Goal: Transaction & Acquisition: Download file/media

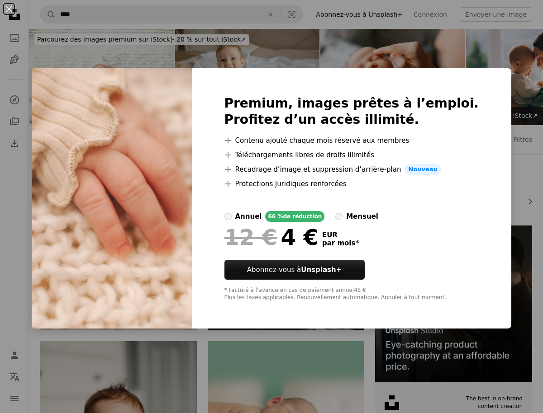
click at [155, 24] on div "An X shape Premium, images prêtes à l’emploi. Profitez d’un accès illimité. A p…" at bounding box center [271, 206] width 543 height 413
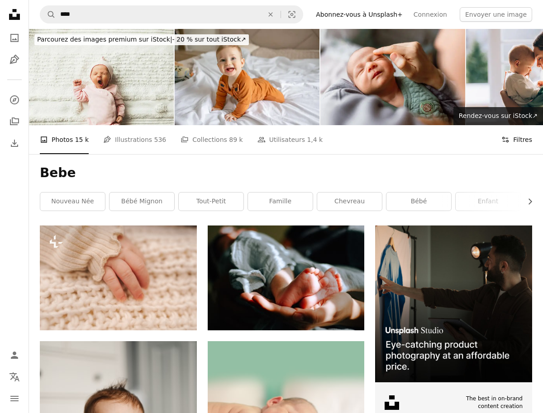
click at [516, 144] on button "Filters Filtres" at bounding box center [516, 139] width 31 height 29
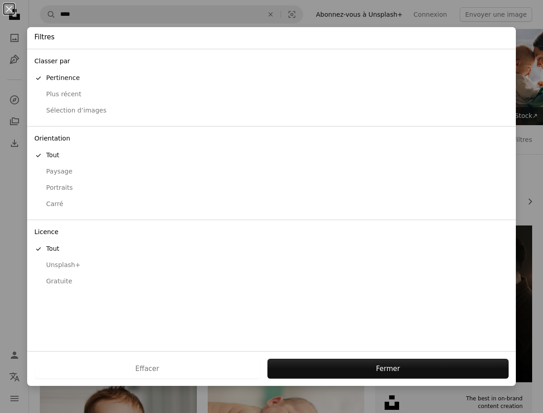
click at [68, 277] on div "Gratuite" at bounding box center [271, 281] width 474 height 9
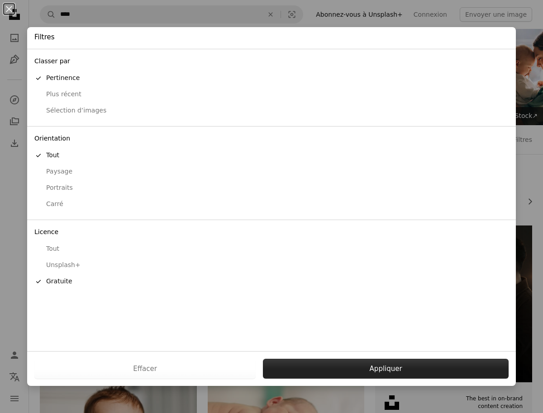
click at [334, 364] on button "Appliquer" at bounding box center [386, 369] width 246 height 20
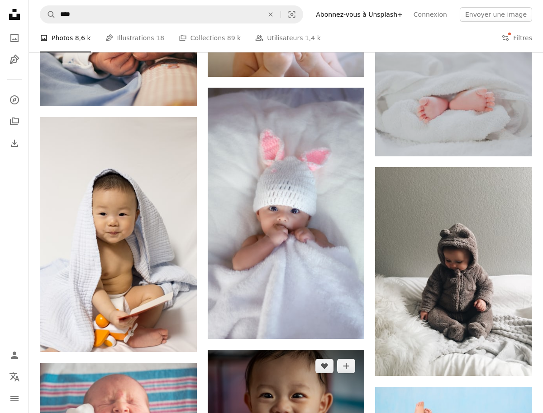
scroll to position [521, 0]
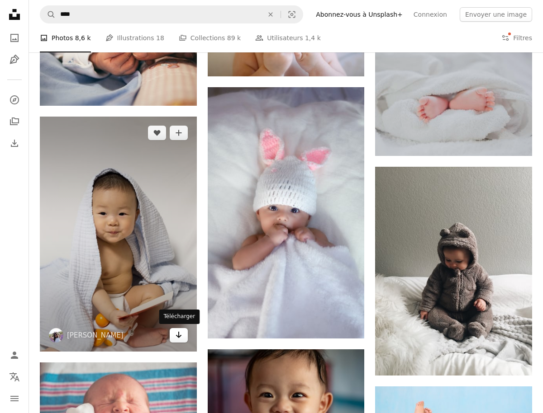
click at [174, 330] on link "Arrow pointing down" at bounding box center [179, 335] width 18 height 14
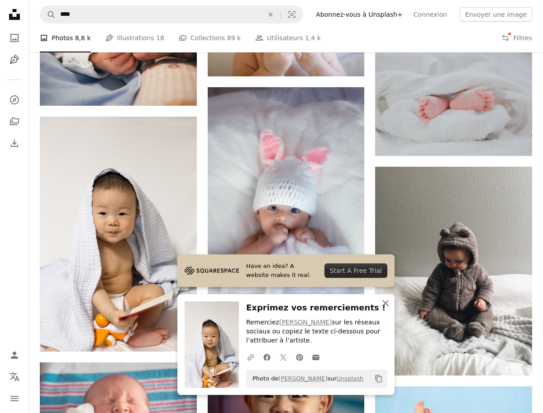
click at [388, 308] on icon "An X shape" at bounding box center [385, 303] width 11 height 11
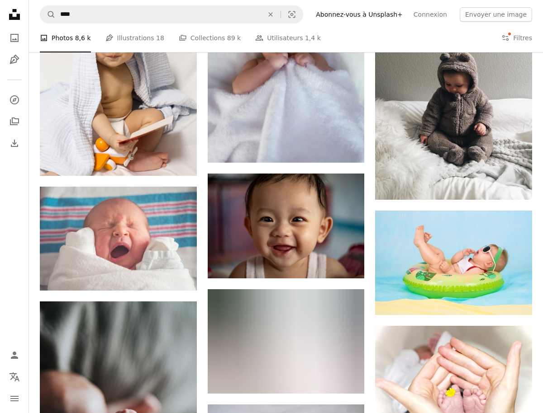
scroll to position [708, 0]
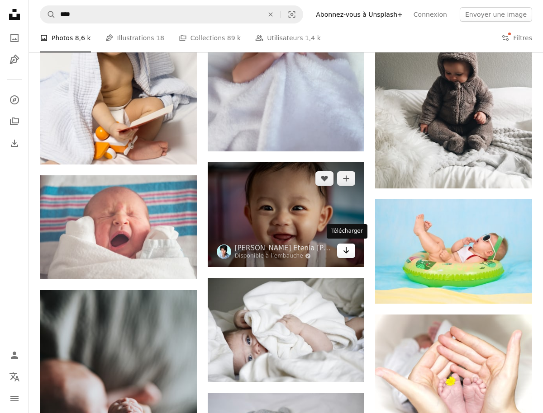
click at [344, 251] on icon "Arrow pointing down" at bounding box center [345, 250] width 7 height 11
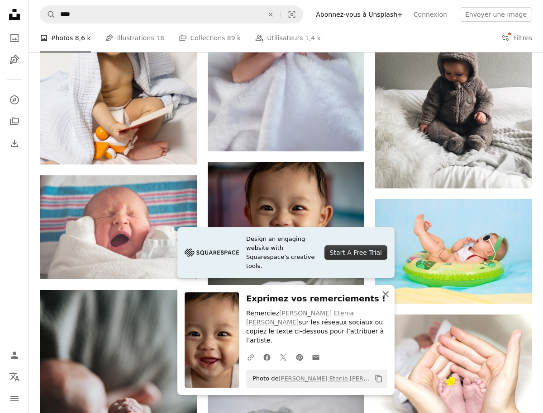
click at [388, 299] on button "An X shape Fermer" at bounding box center [385, 294] width 18 height 18
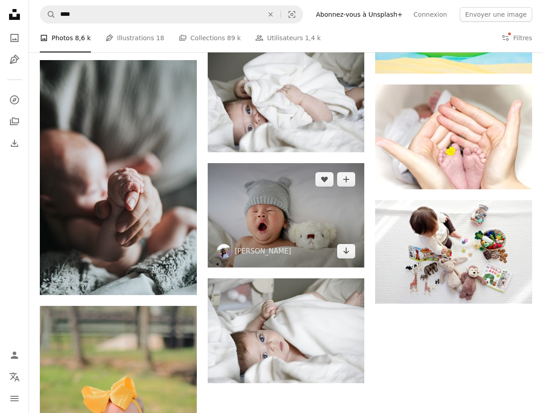
scroll to position [931, 0]
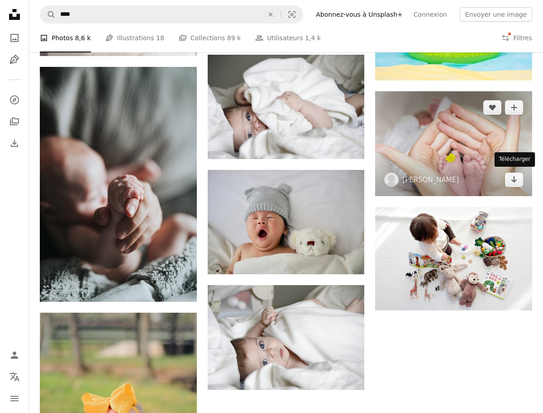
click at [514, 185] on img at bounding box center [453, 143] width 157 height 104
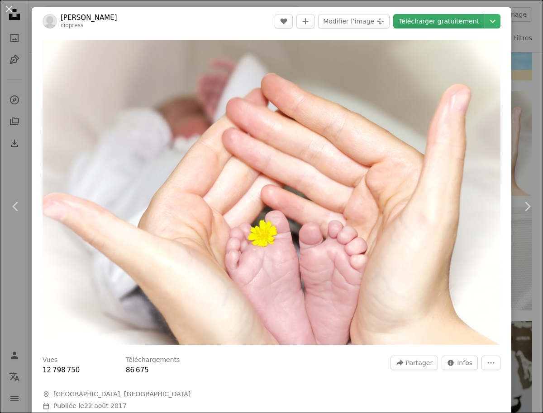
click at [473, 25] on link "Télécharger gratuitement" at bounding box center [438, 21] width 91 height 14
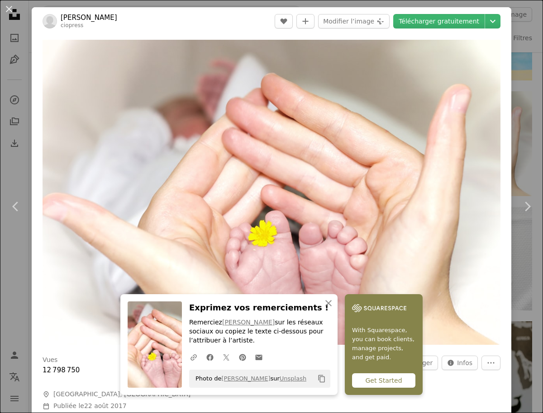
click at [522, 37] on div "An X shape Chevron left Chevron right [PERSON_NAME] ciopress A heart A plus sig…" at bounding box center [271, 206] width 543 height 413
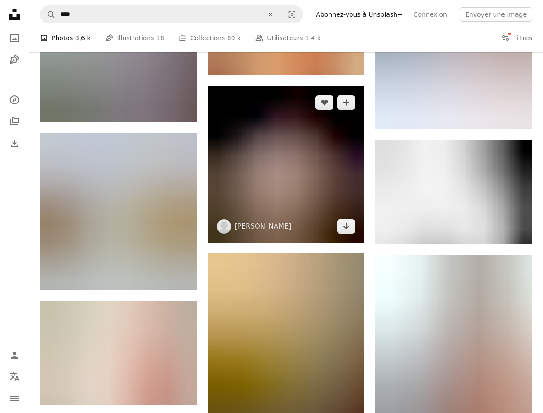
scroll to position [2157, 0]
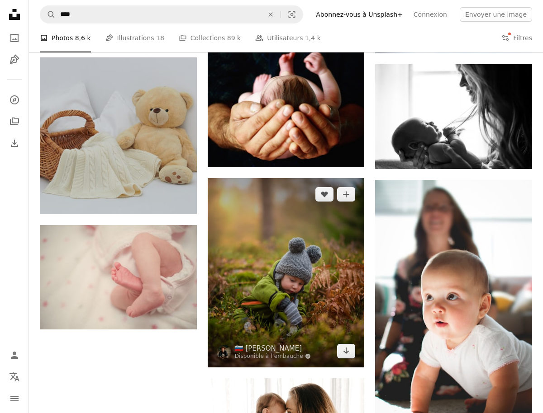
click at [348, 356] on img at bounding box center [286, 272] width 157 height 189
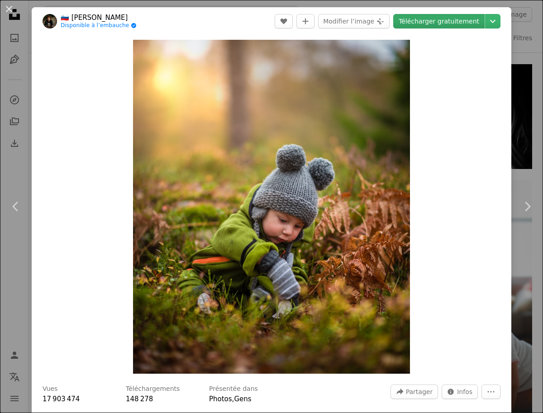
click at [440, 15] on link "Télécharger gratuitement" at bounding box center [438, 21] width 91 height 14
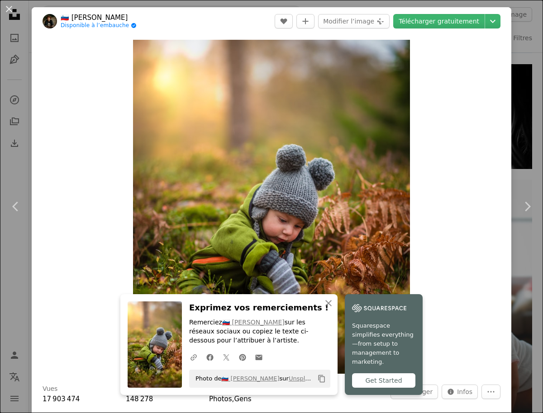
click at [524, 68] on div "An X shape Chevron left Chevron right 🇸🇮 [PERSON_NAME] Disponible à l’embauche …" at bounding box center [271, 206] width 543 height 413
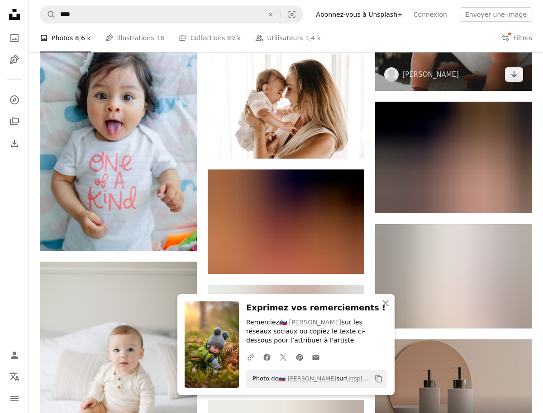
scroll to position [2490, 0]
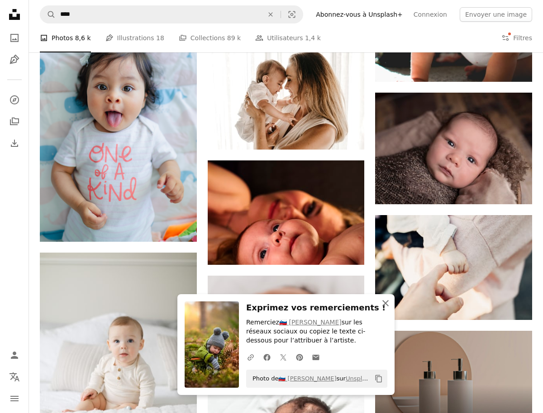
click at [386, 305] on icon "button" at bounding box center [385, 303] width 6 height 6
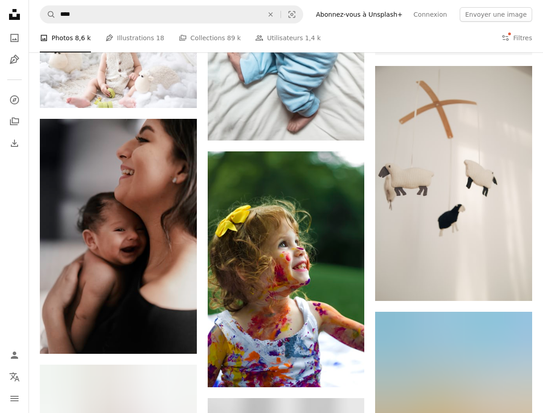
scroll to position [2980, 0]
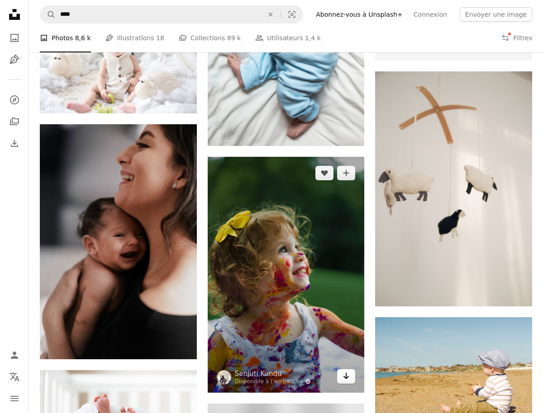
click at [345, 373] on icon "Arrow pointing down" at bounding box center [345, 376] width 7 height 11
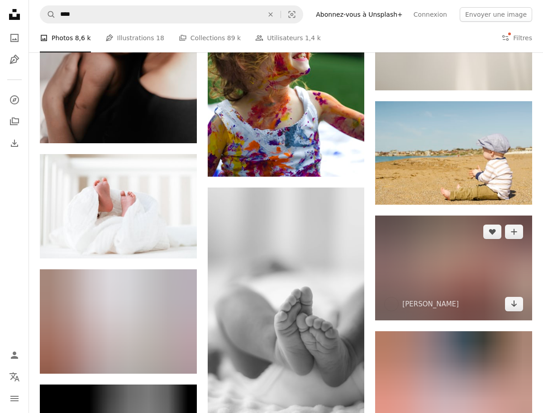
scroll to position [3172, 0]
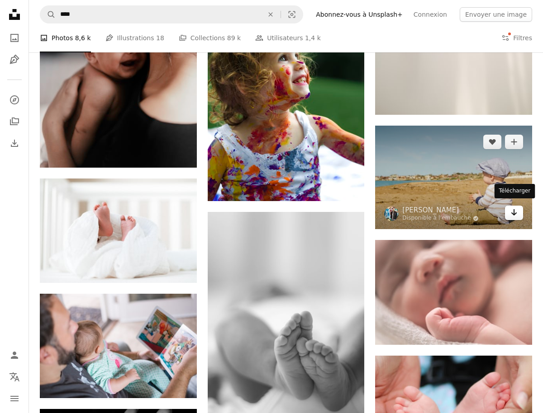
click at [514, 212] on icon "Arrow pointing down" at bounding box center [513, 212] width 7 height 11
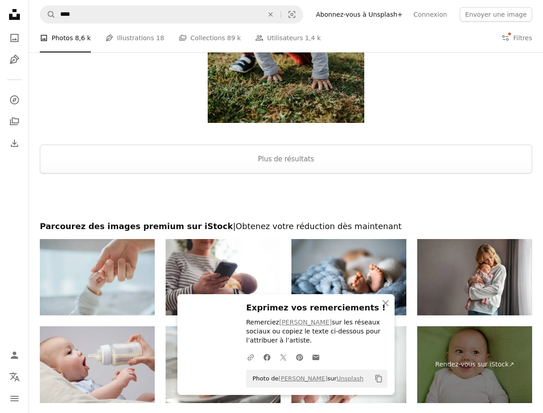
scroll to position [3739, 0]
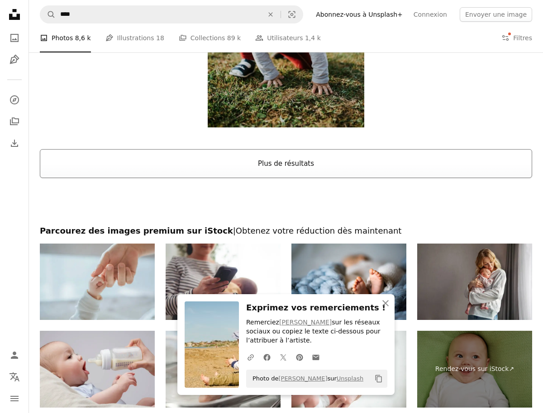
click at [241, 166] on button "Plus de résultats" at bounding box center [286, 163] width 492 height 29
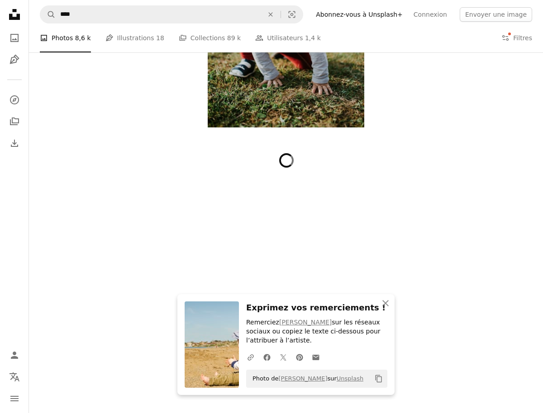
scroll to position [3450, 0]
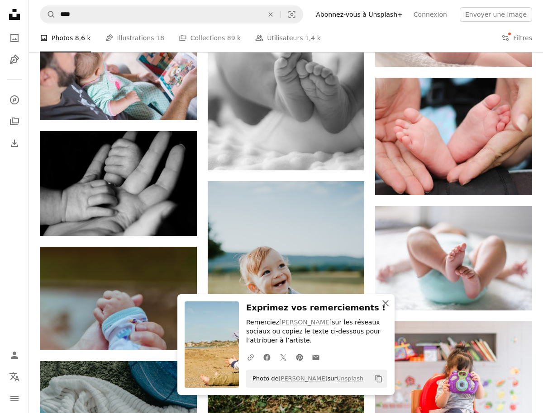
click at [386, 308] on icon "An X shape" at bounding box center [385, 303] width 11 height 11
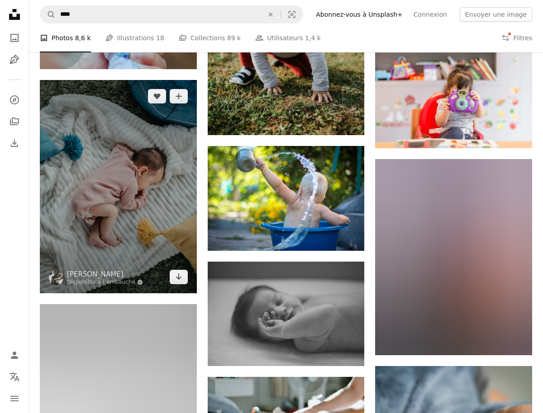
scroll to position [3732, 0]
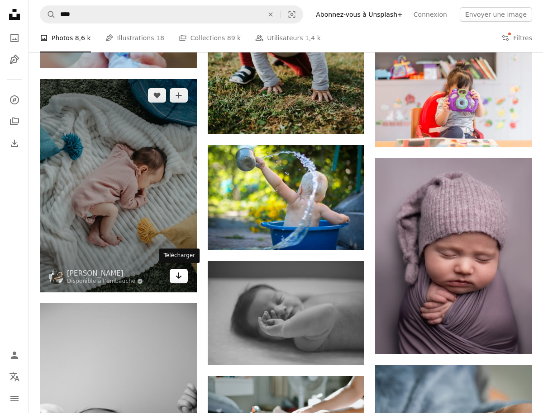
click at [173, 275] on link "Arrow pointing down" at bounding box center [179, 276] width 18 height 14
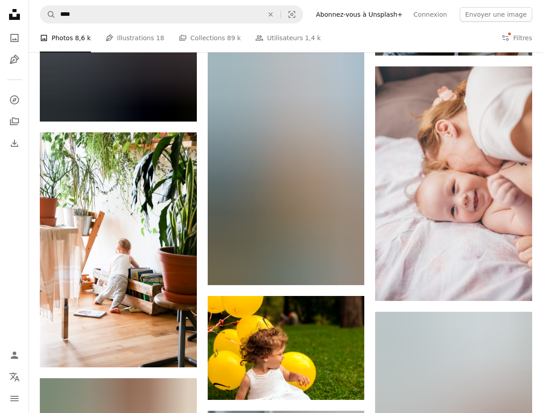
scroll to position [6723, 0]
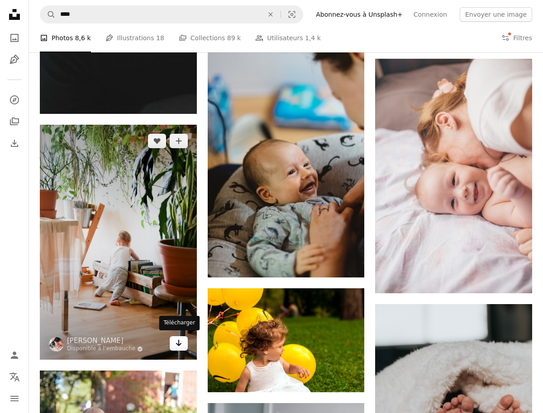
click at [177, 341] on icon "Arrow pointing down" at bounding box center [178, 343] width 7 height 11
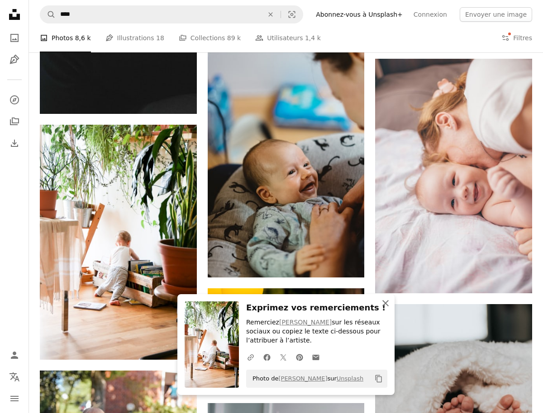
click at [382, 302] on icon "An X shape" at bounding box center [385, 303] width 11 height 11
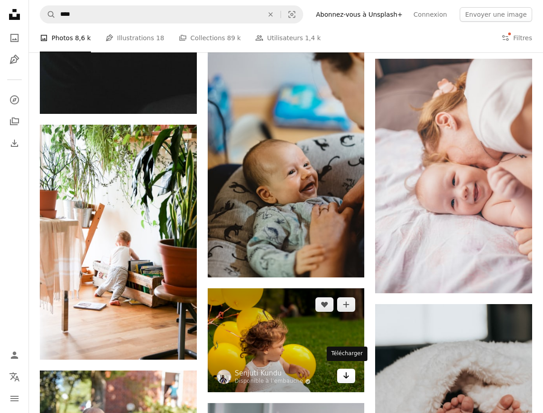
click at [354, 374] on link "Arrow pointing down" at bounding box center [346, 376] width 18 height 14
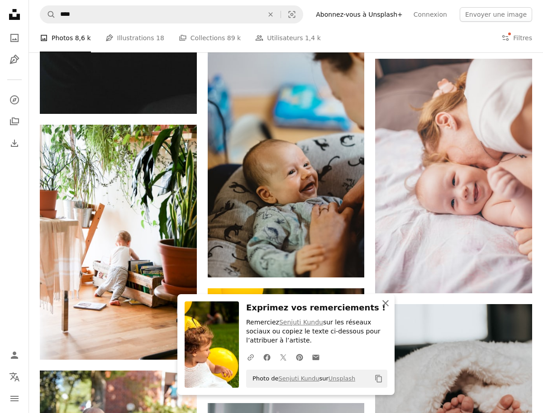
click at [382, 304] on icon "An X shape" at bounding box center [385, 303] width 11 height 11
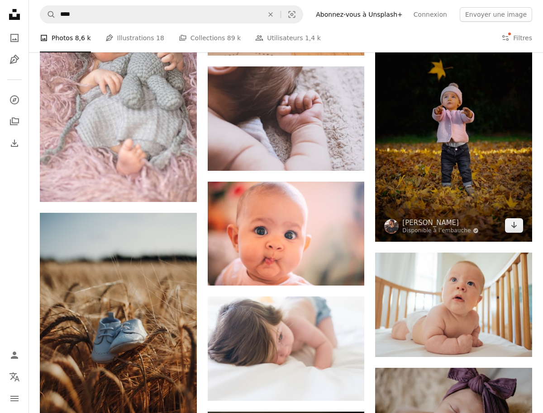
scroll to position [9087, 0]
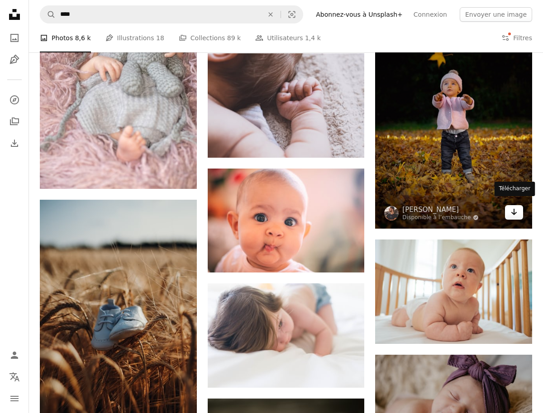
click at [515, 207] on icon "Arrow pointing down" at bounding box center [513, 212] width 7 height 11
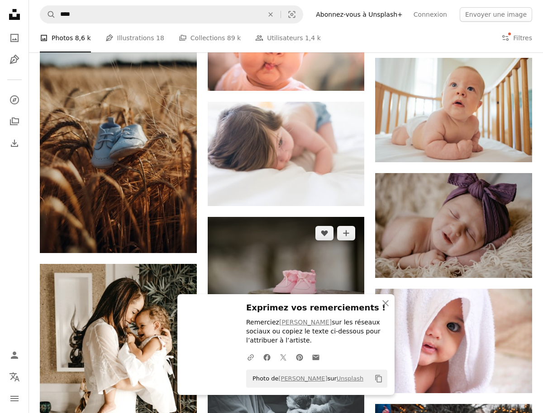
scroll to position [9270, 0]
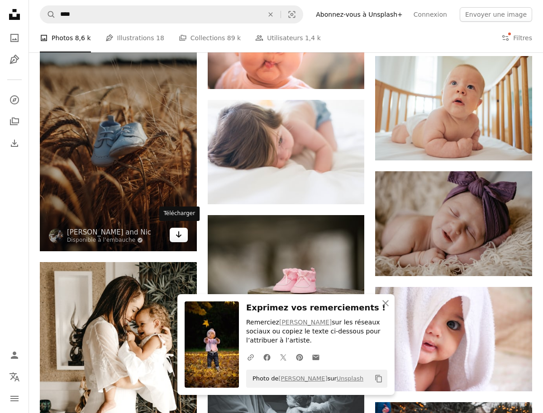
click at [183, 237] on link "Arrow pointing down" at bounding box center [179, 235] width 18 height 14
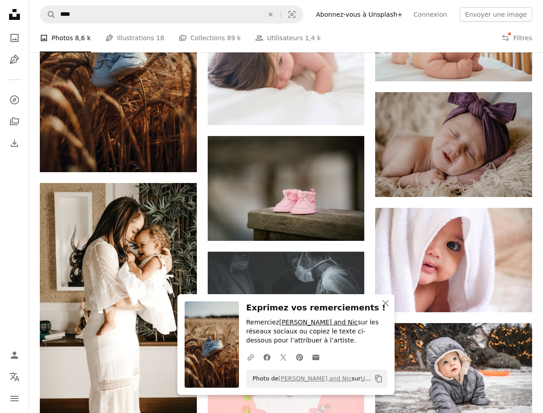
scroll to position [9459, 0]
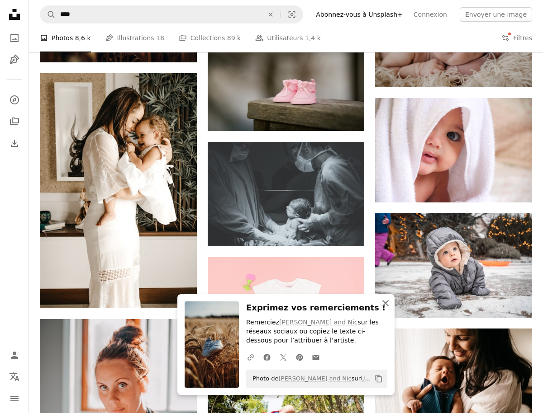
click at [379, 303] on button "An X shape Fermer" at bounding box center [385, 303] width 18 height 18
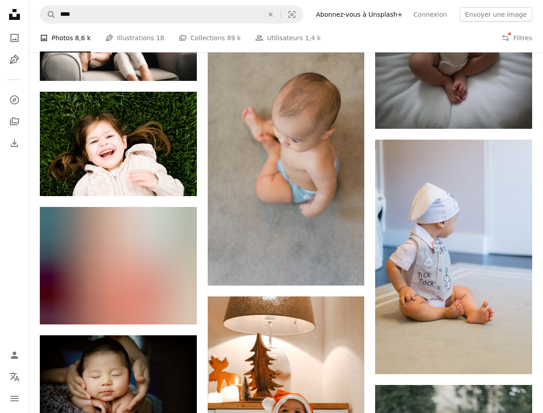
scroll to position [16955, 0]
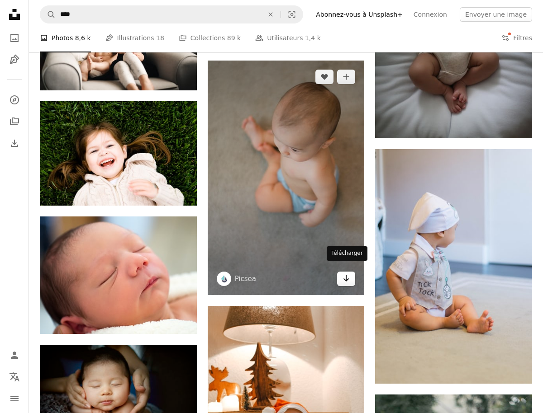
click at [345, 274] on icon "Arrow pointing down" at bounding box center [345, 278] width 7 height 11
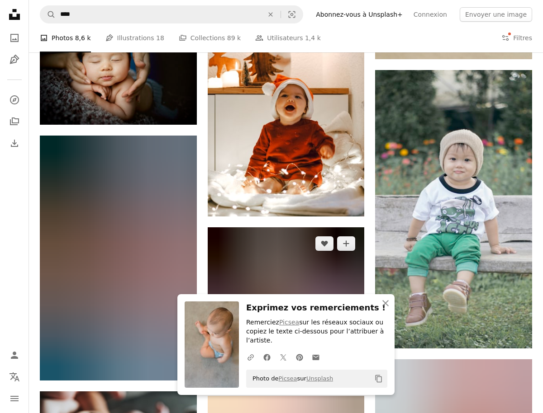
scroll to position [17281, 0]
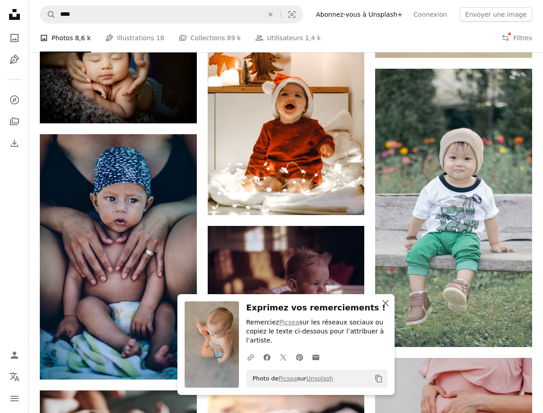
click at [386, 305] on icon "button" at bounding box center [385, 303] width 6 height 6
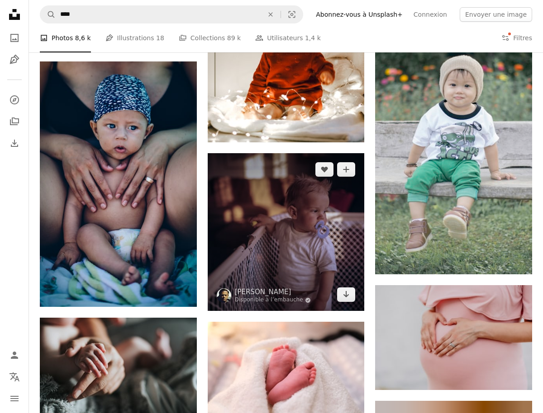
scroll to position [17347, 0]
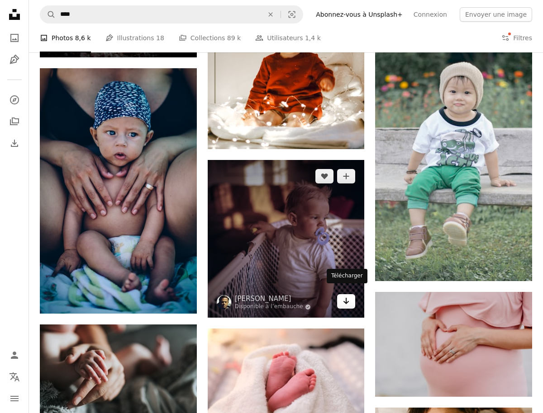
click at [344, 297] on icon "Arrow pointing down" at bounding box center [345, 301] width 7 height 11
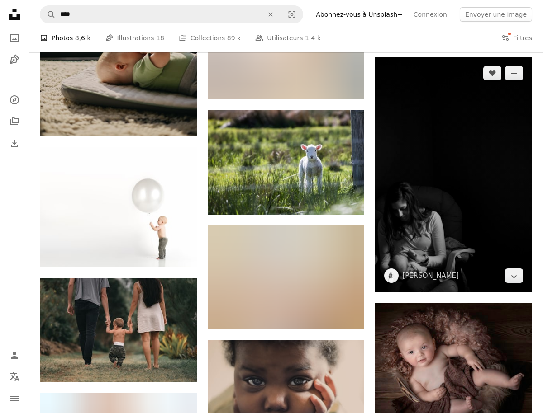
scroll to position [18603, 0]
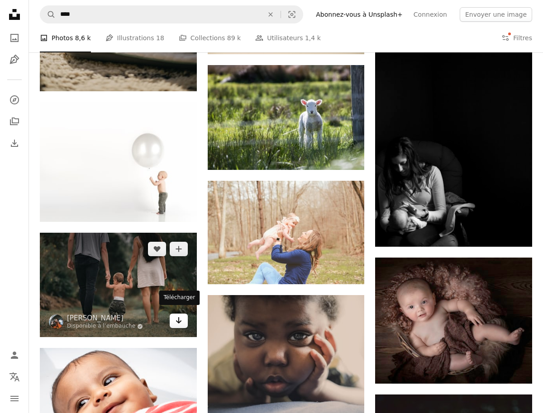
click at [180, 321] on link "Arrow pointing down" at bounding box center [179, 321] width 18 height 14
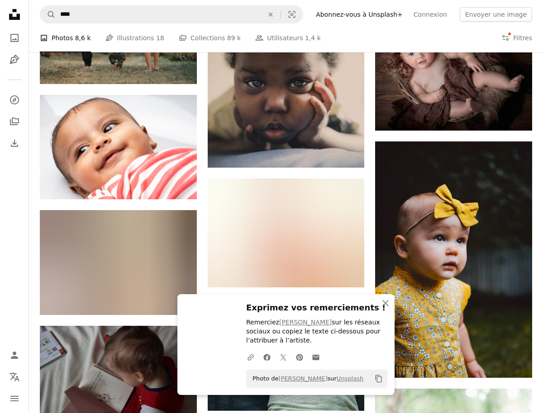
scroll to position [18857, 0]
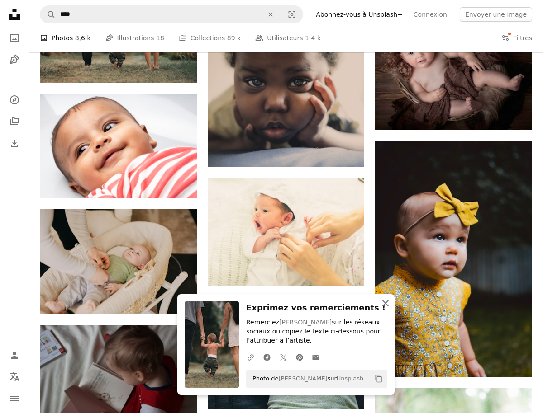
click at [387, 304] on icon "button" at bounding box center [385, 303] width 6 height 6
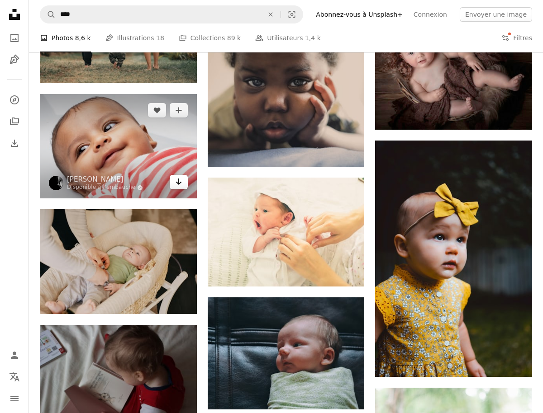
click at [180, 181] on icon "Arrow pointing down" at bounding box center [178, 181] width 7 height 11
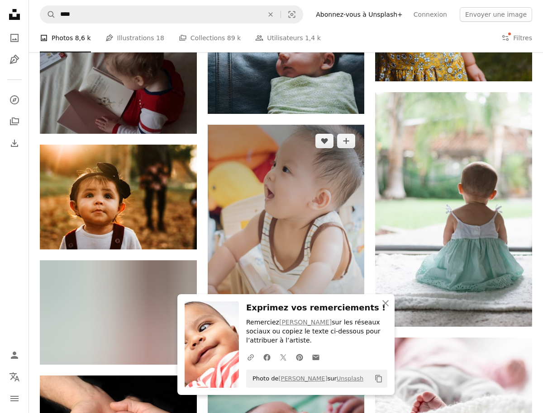
scroll to position [19162, 0]
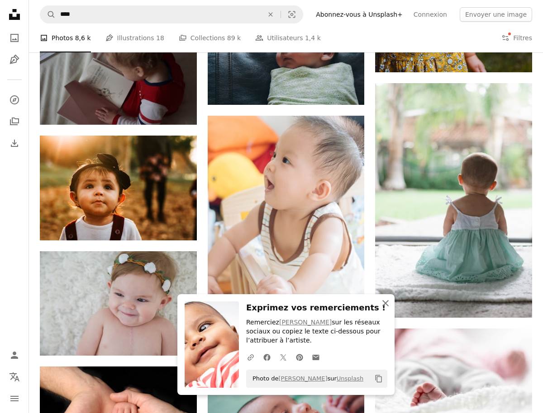
click at [383, 304] on icon "An X shape" at bounding box center [385, 303] width 11 height 11
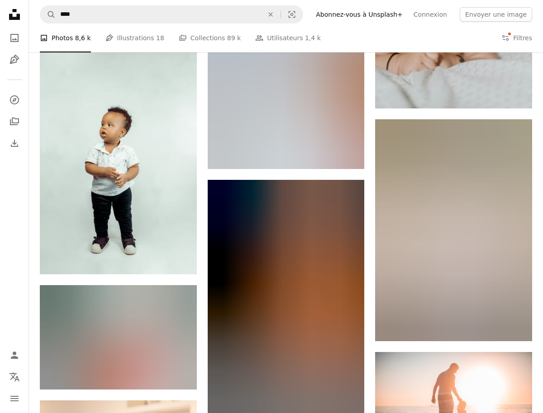
scroll to position [20771, 0]
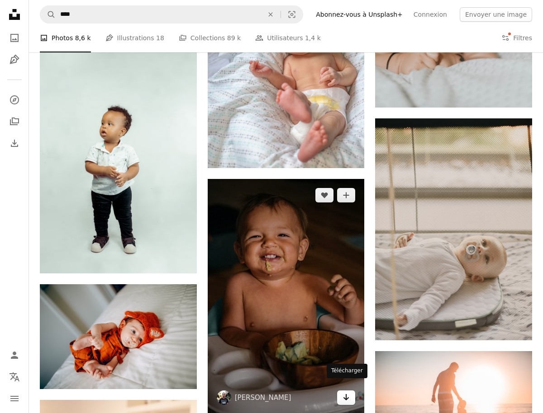
click at [347, 394] on link "Arrow pointing down" at bounding box center [346, 398] width 18 height 14
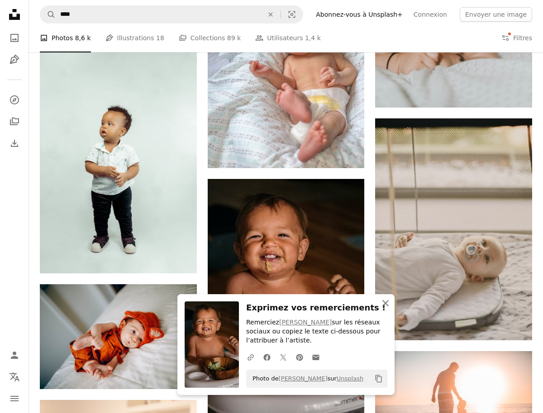
click at [388, 308] on icon "An X shape" at bounding box center [385, 303] width 11 height 11
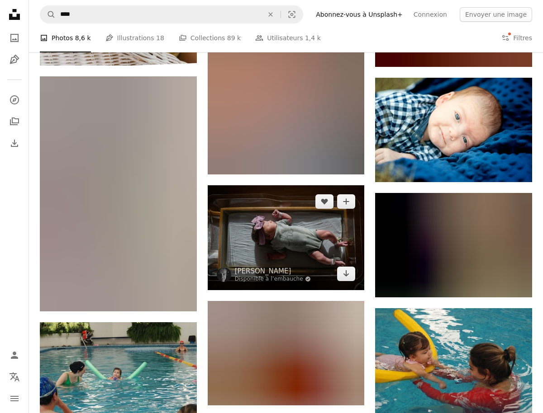
scroll to position [24830, 0]
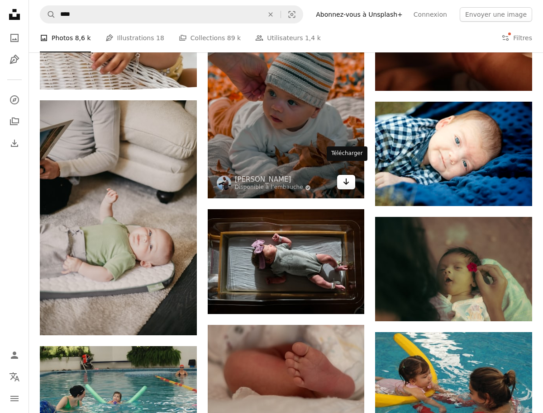
click at [350, 175] on link "Arrow pointing down" at bounding box center [346, 182] width 18 height 14
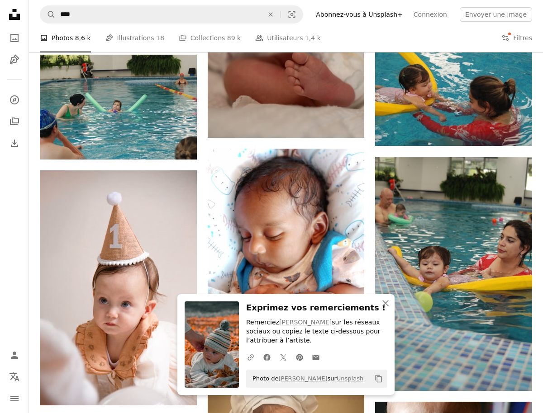
scroll to position [25241, 0]
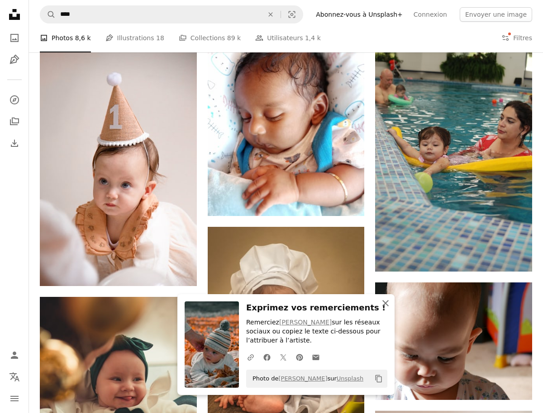
click at [386, 307] on icon "button" at bounding box center [385, 303] width 6 height 6
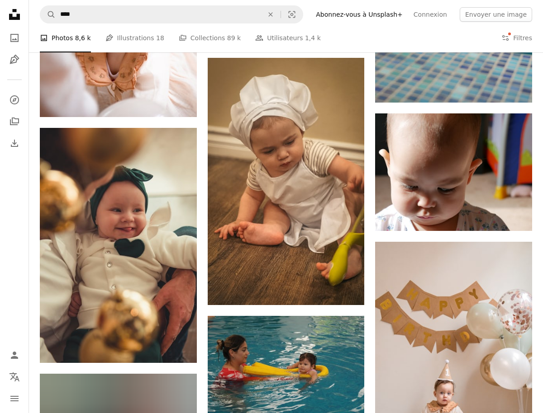
scroll to position [25410, 0]
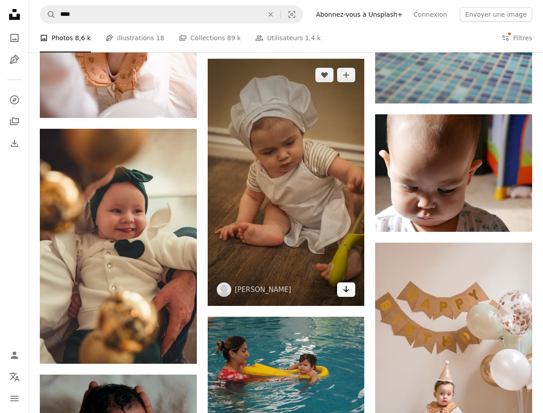
click at [345, 284] on link "Arrow pointing down" at bounding box center [346, 290] width 18 height 14
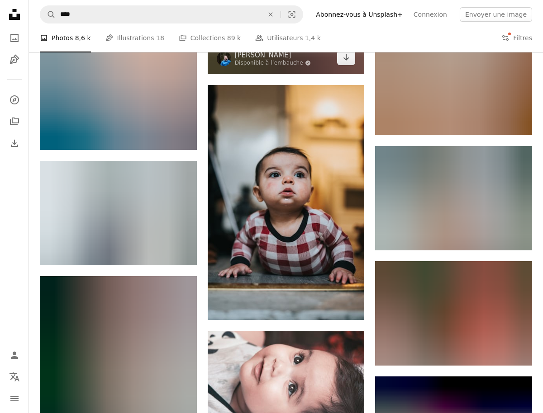
scroll to position [26682, 0]
